Goal: Task Accomplishment & Management: Manage account settings

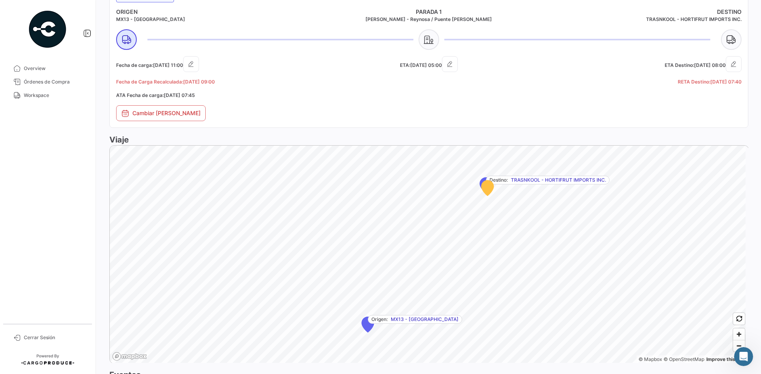
scroll to position [463, 0]
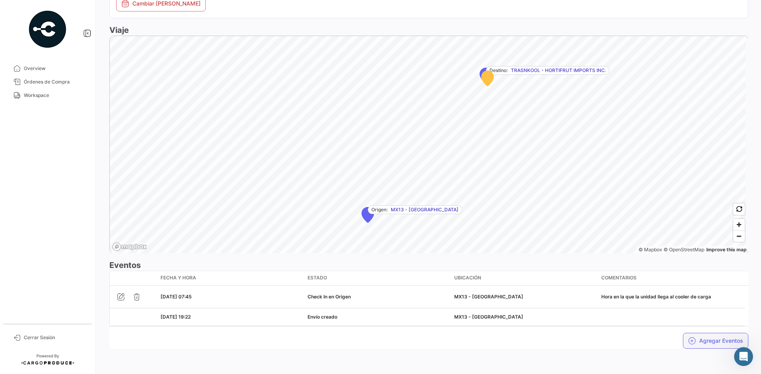
click at [695, 338] on button "Agregar Eventos" at bounding box center [715, 341] width 65 height 16
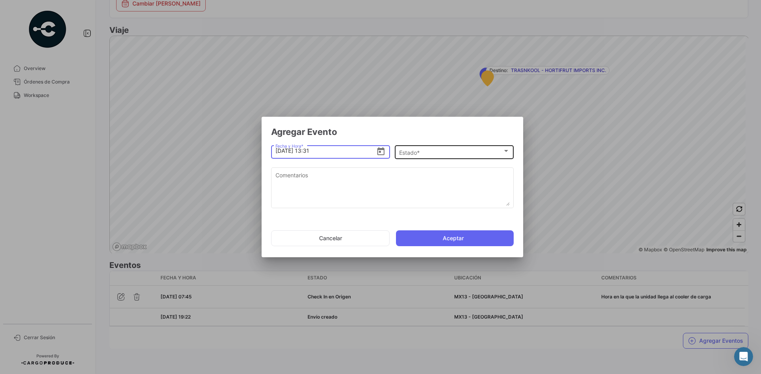
click at [432, 151] on div "Estado *" at bounding box center [450, 152] width 103 height 7
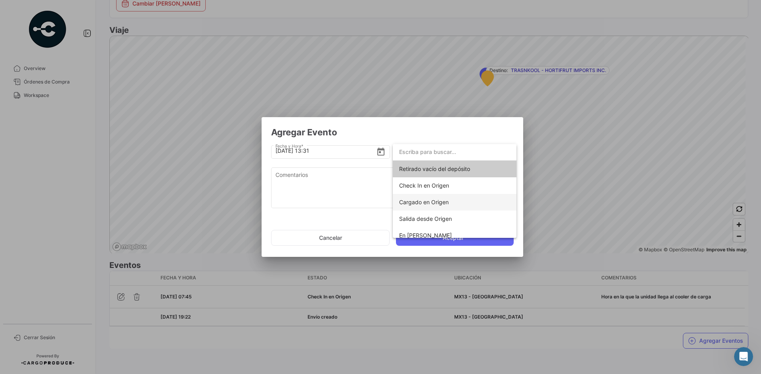
click at [445, 205] on span "Cargado en Origen" at bounding box center [424, 202] width 50 height 7
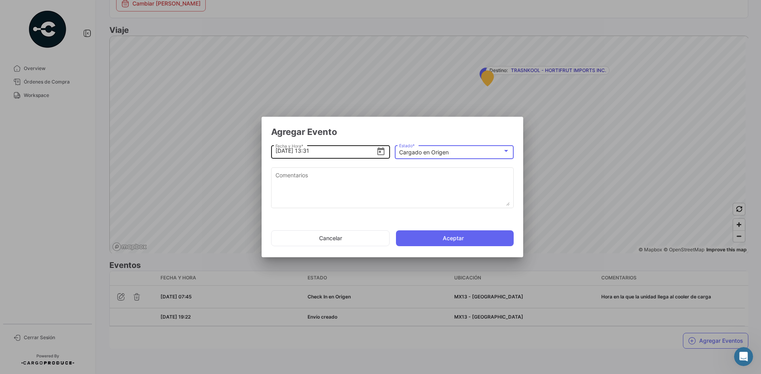
click at [327, 150] on input "[DATE] 13:31" at bounding box center [325, 151] width 101 height 28
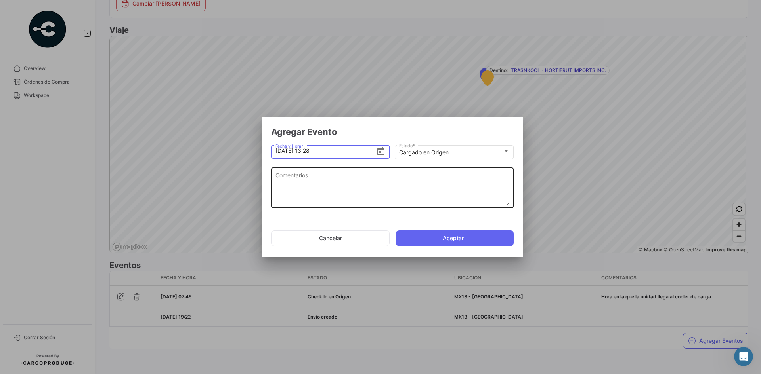
type input "[DATE] 13:28"
click at [393, 183] on textarea "Comentarios" at bounding box center [392, 188] width 234 height 35
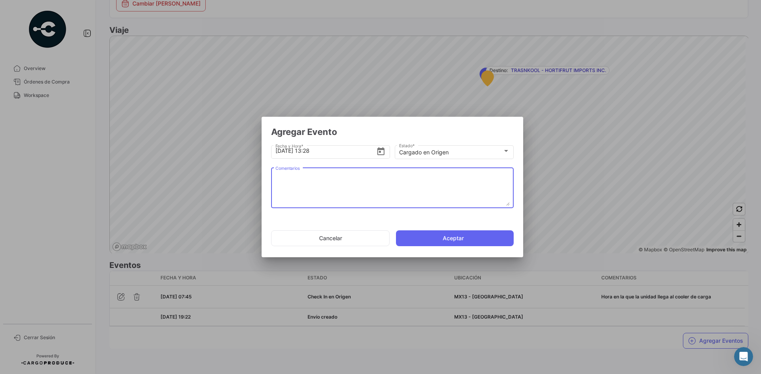
click at [338, 186] on textarea "Comentarios" at bounding box center [392, 188] width 234 height 35
paste textarea "Hora en la que la unidad termina el proceso de carga"
type textarea "Hora en la que la unidad termina el proceso de carga"
click at [449, 239] on button "Aceptar" at bounding box center [455, 239] width 118 height 16
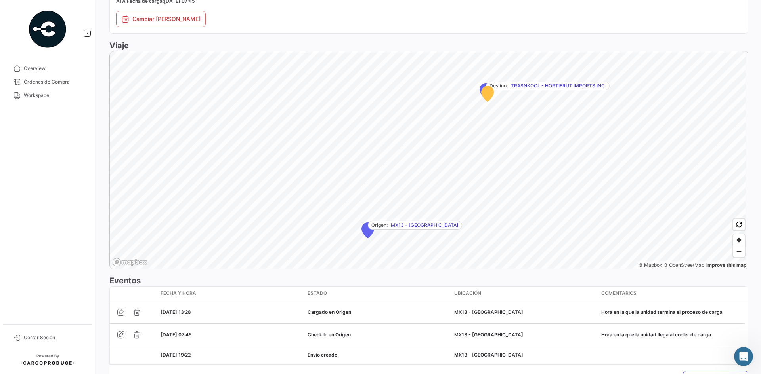
scroll to position [470, 0]
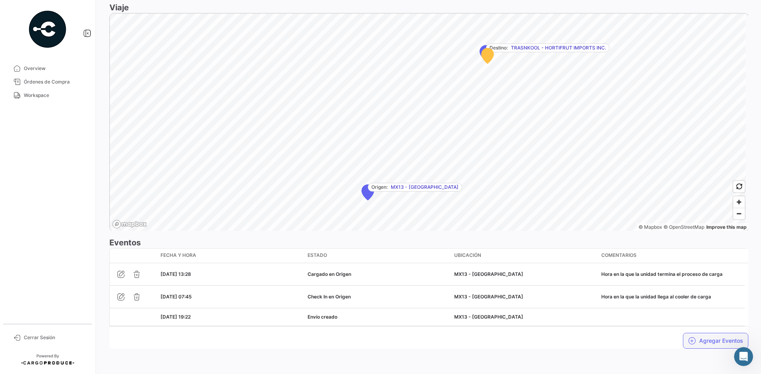
click at [697, 333] on button "Agregar Eventos" at bounding box center [715, 341] width 65 height 16
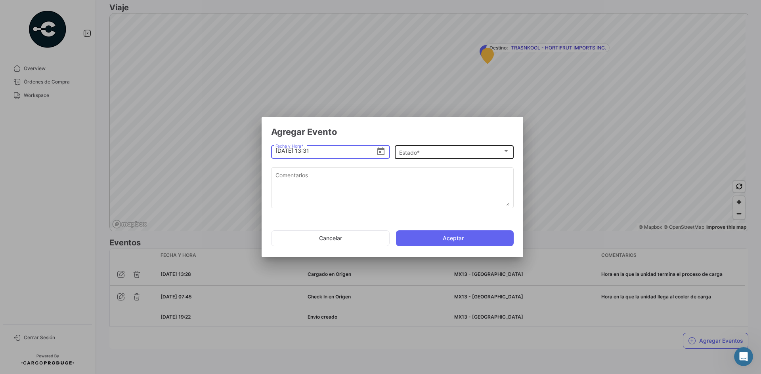
click at [422, 148] on div "Estado * Estado *" at bounding box center [454, 151] width 111 height 15
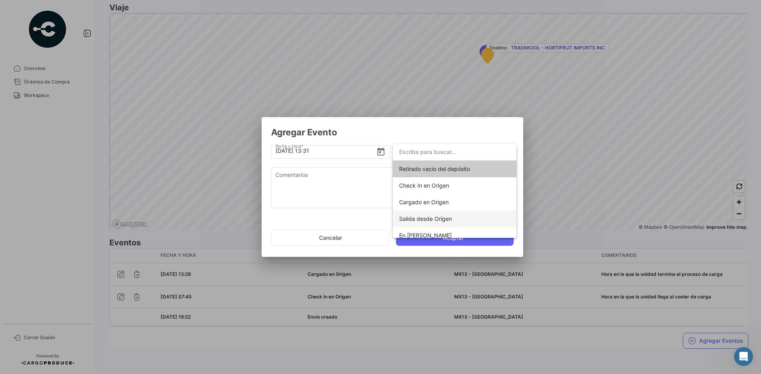
click at [446, 217] on span "Salida desde Origen" at bounding box center [425, 219] width 53 height 7
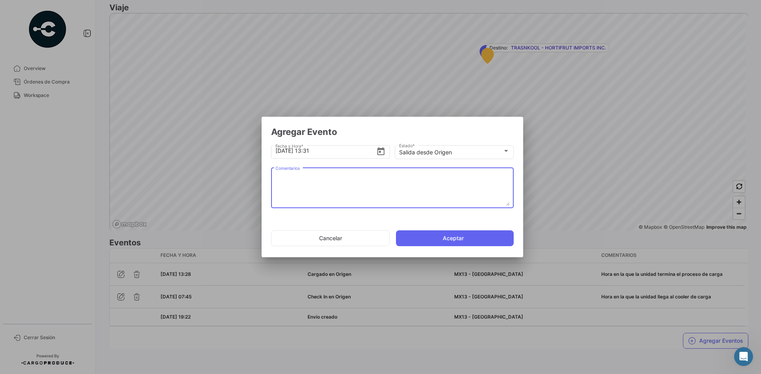
click at [348, 186] on textarea "Comentarios" at bounding box center [392, 188] width 234 height 35
paste textarea "Hora en la que la unidad se retira del cooler"
type textarea "Hora en la que la unidad se retira del cooler"
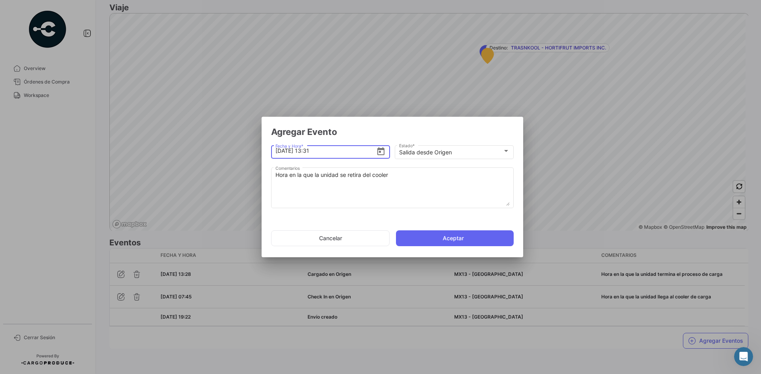
click at [334, 154] on input "[DATE] 13:31" at bounding box center [325, 151] width 101 height 28
type input "[DATE] 13:32"
click at [439, 241] on button "Aceptar" at bounding box center [455, 239] width 118 height 16
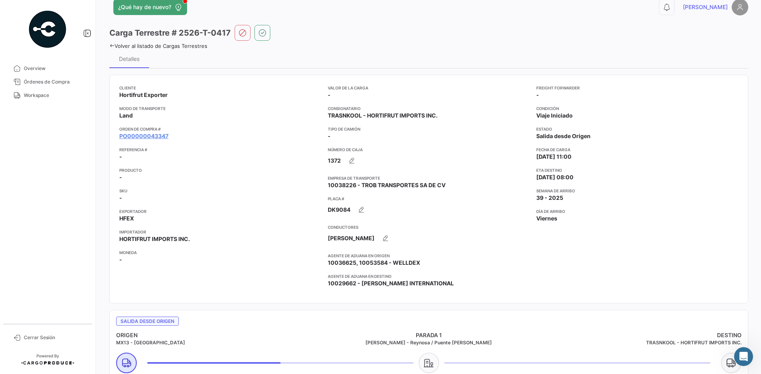
scroll to position [0, 0]
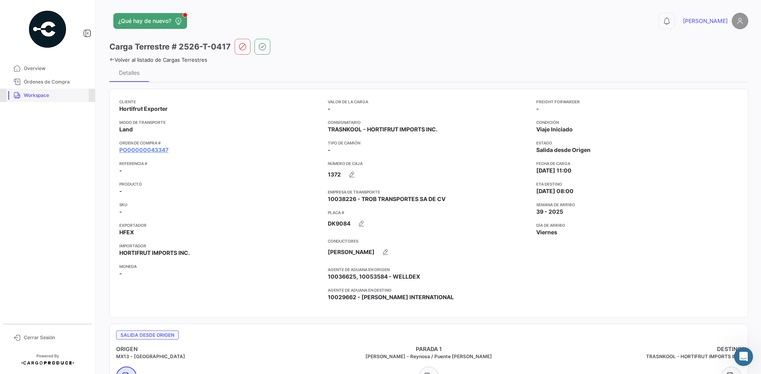
click at [52, 96] on span "Workspace" at bounding box center [55, 95] width 62 height 7
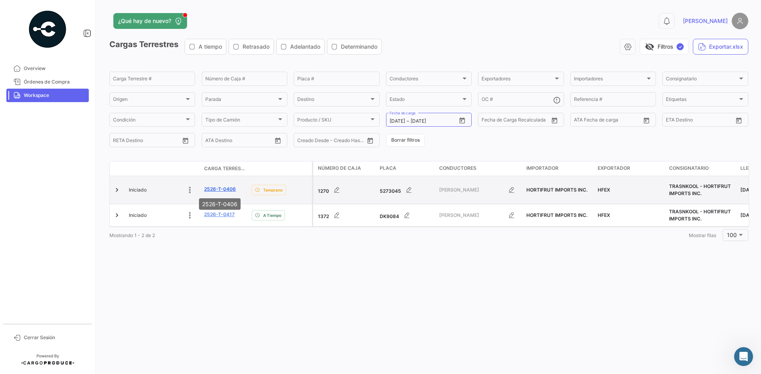
click at [218, 188] on link "2526-T-0406" at bounding box center [220, 189] width 32 height 7
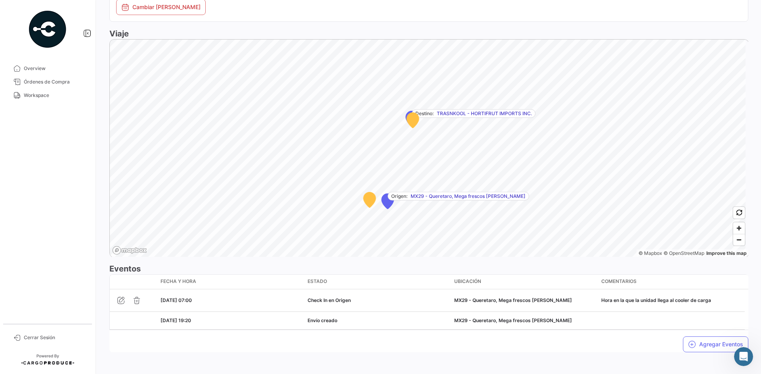
scroll to position [447, 0]
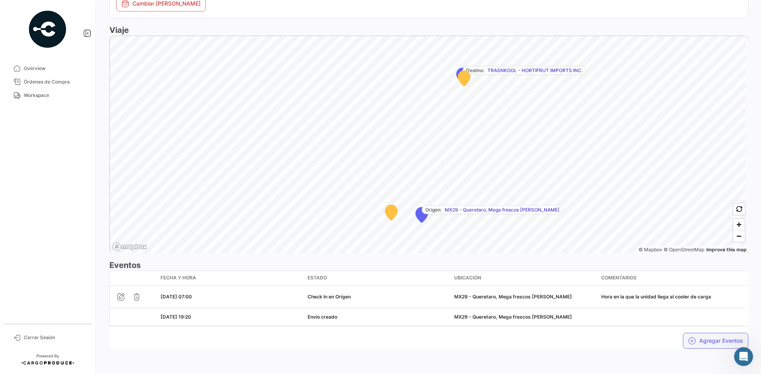
click at [688, 342] on icon "button" at bounding box center [692, 341] width 8 height 8
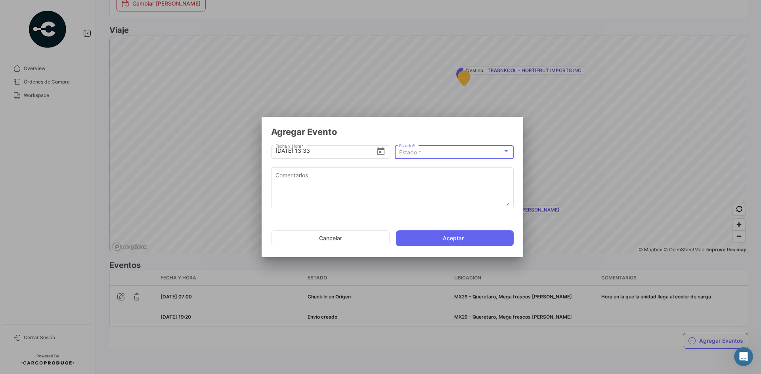
click at [458, 151] on div "Estado *" at bounding box center [450, 152] width 103 height 7
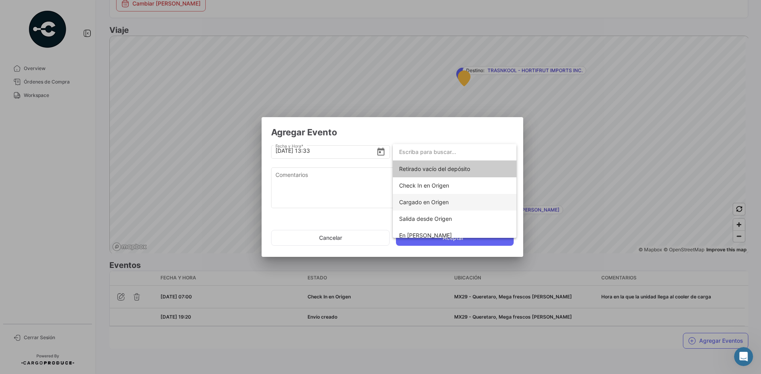
click at [446, 200] on span "Cargado en Origen" at bounding box center [424, 202] width 50 height 7
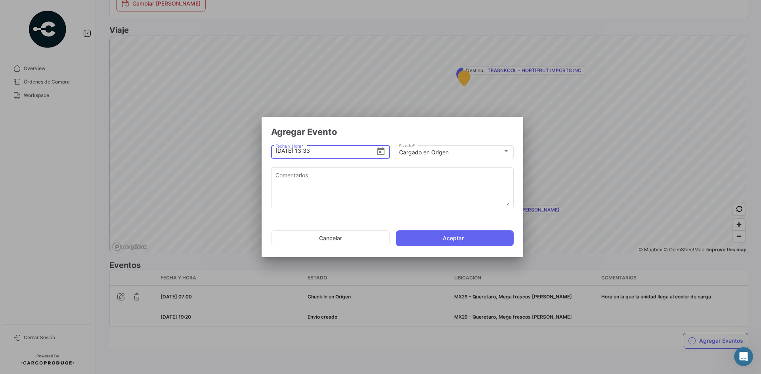
click at [327, 153] on input "[DATE] 13:33" at bounding box center [325, 151] width 101 height 28
click at [312, 151] on input "[DATE] 13:33" at bounding box center [325, 151] width 101 height 28
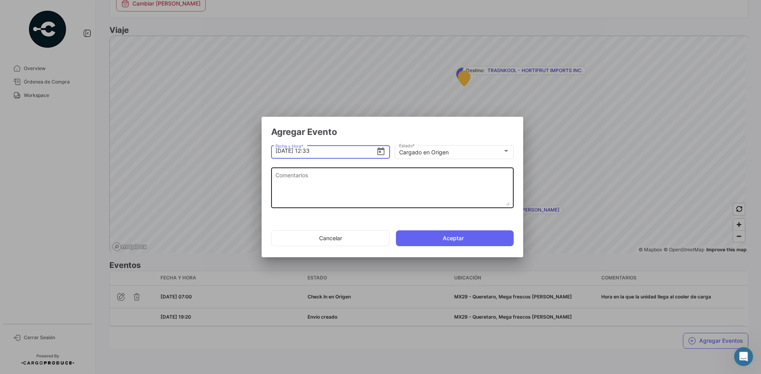
type input "[DATE] 12:33"
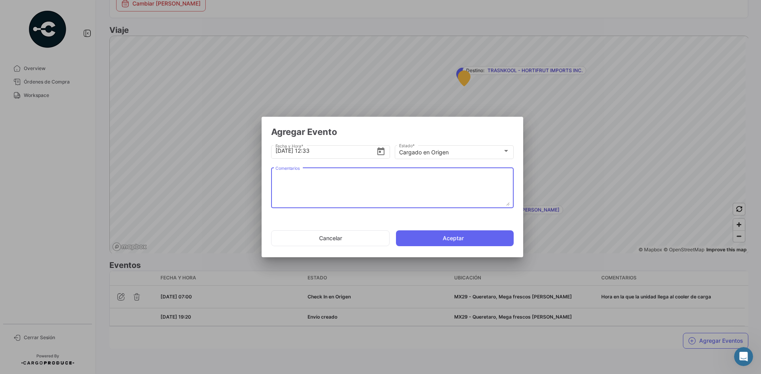
click at [353, 188] on textarea "Comentarios" at bounding box center [392, 188] width 234 height 35
click at [347, 186] on textarea "Comentarios" at bounding box center [392, 188] width 234 height 35
paste textarea "Hora en la que la unidad termina el proceso de carga"
type textarea "Hora en la que la unidad termina el proceso de carga"
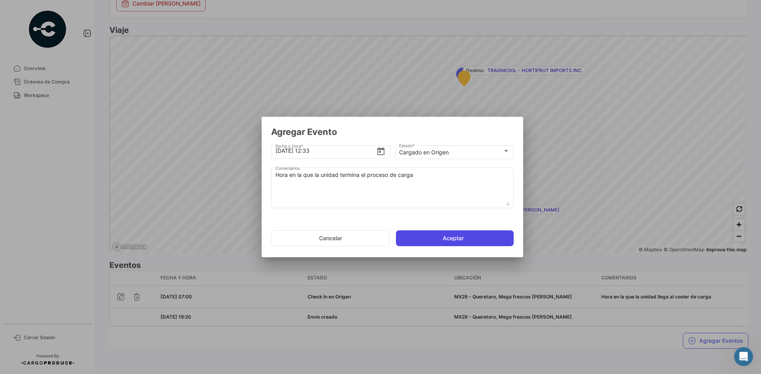
click at [464, 239] on button "Aceptar" at bounding box center [455, 239] width 118 height 16
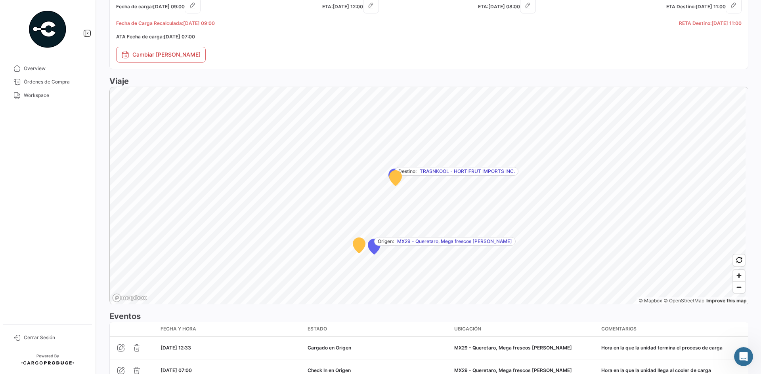
scroll to position [470, 0]
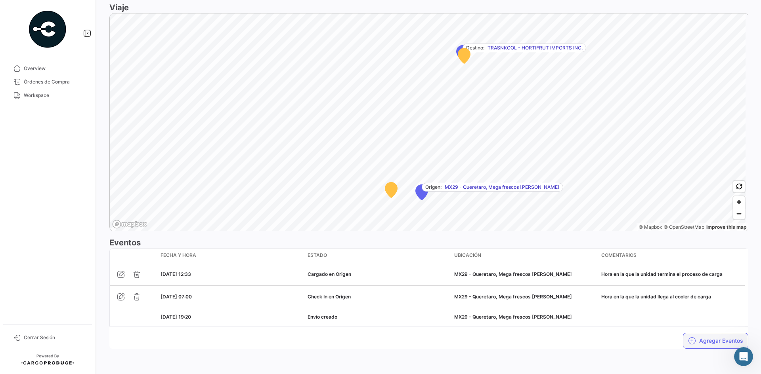
click at [691, 338] on icon "button" at bounding box center [692, 341] width 8 height 8
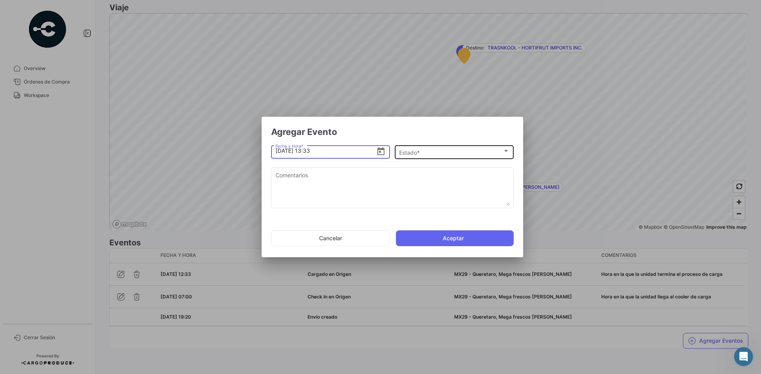
click at [422, 155] on div "Estado *" at bounding box center [450, 152] width 103 height 7
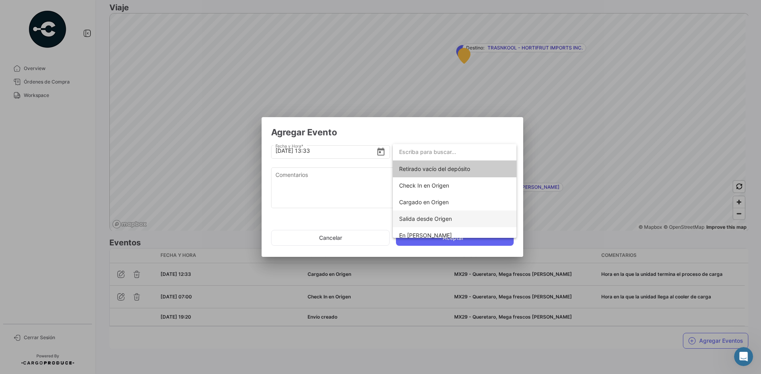
click at [434, 216] on span "Salida desde Origen" at bounding box center [425, 219] width 53 height 7
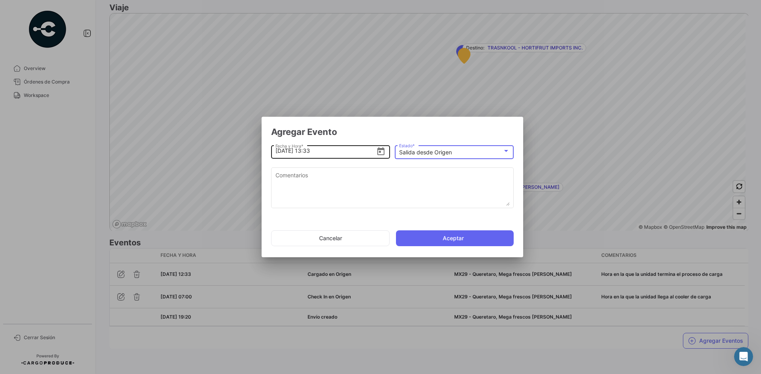
click at [311, 152] on input "[DATE] 13:33" at bounding box center [325, 151] width 101 height 28
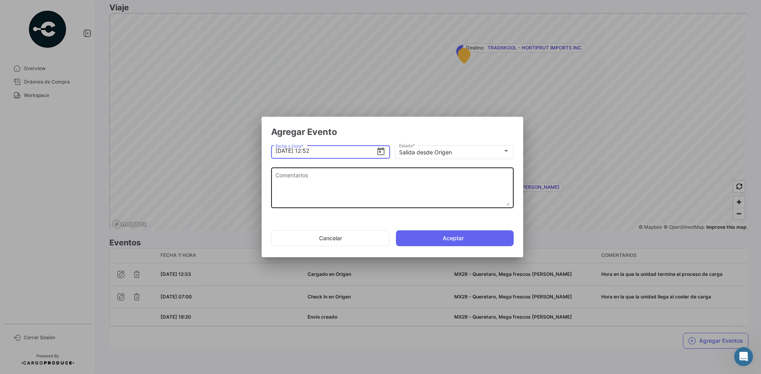
type input "[DATE] 12:52"
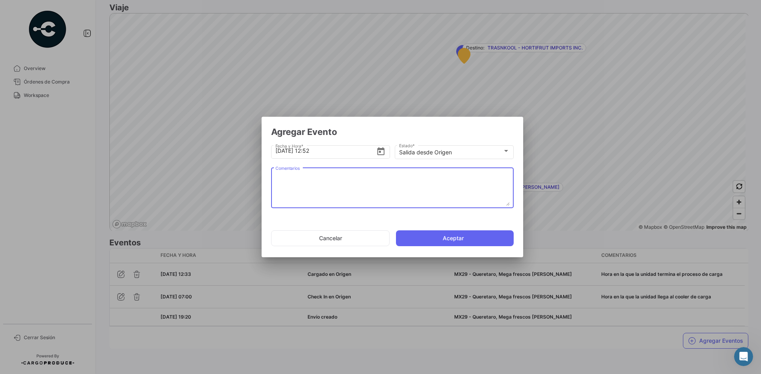
click at [324, 178] on textarea "Comentarios" at bounding box center [392, 188] width 234 height 35
paste textarea "Hora en la que la unidad termina el proceso de carga"
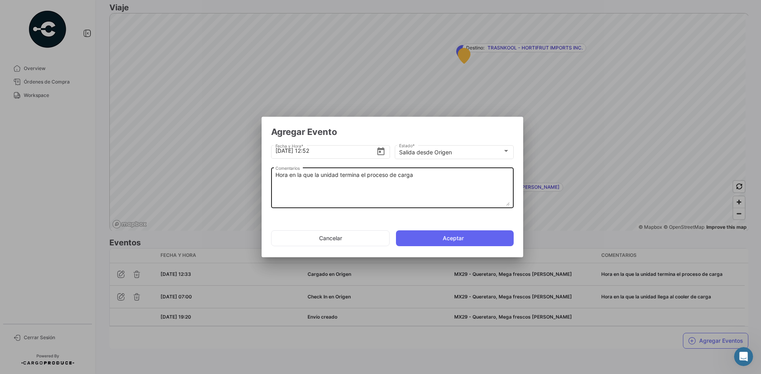
click at [305, 172] on textarea "Hora en la que la unidad termina el proceso de carga" at bounding box center [392, 188] width 234 height 35
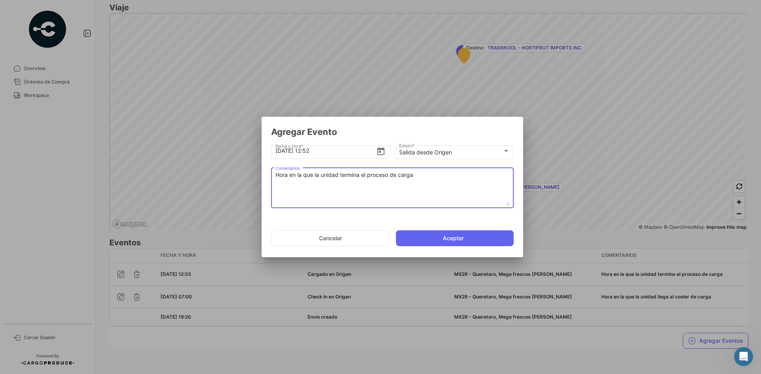
click at [305, 172] on textarea "Hora en la que la unidad termina el proceso de carga" at bounding box center [392, 188] width 234 height 35
paste textarea "se retira del cooler"
type textarea "Hora en la que la unidad se retira del cooler"
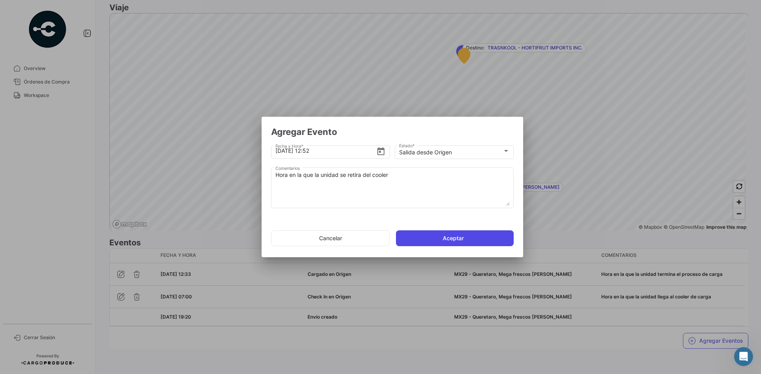
click at [430, 236] on button "Aceptar" at bounding box center [455, 239] width 118 height 16
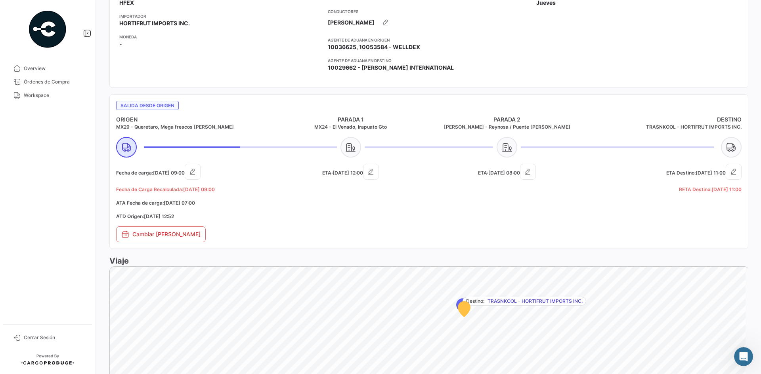
scroll to position [229, 0]
